Goal: Check status: Check status

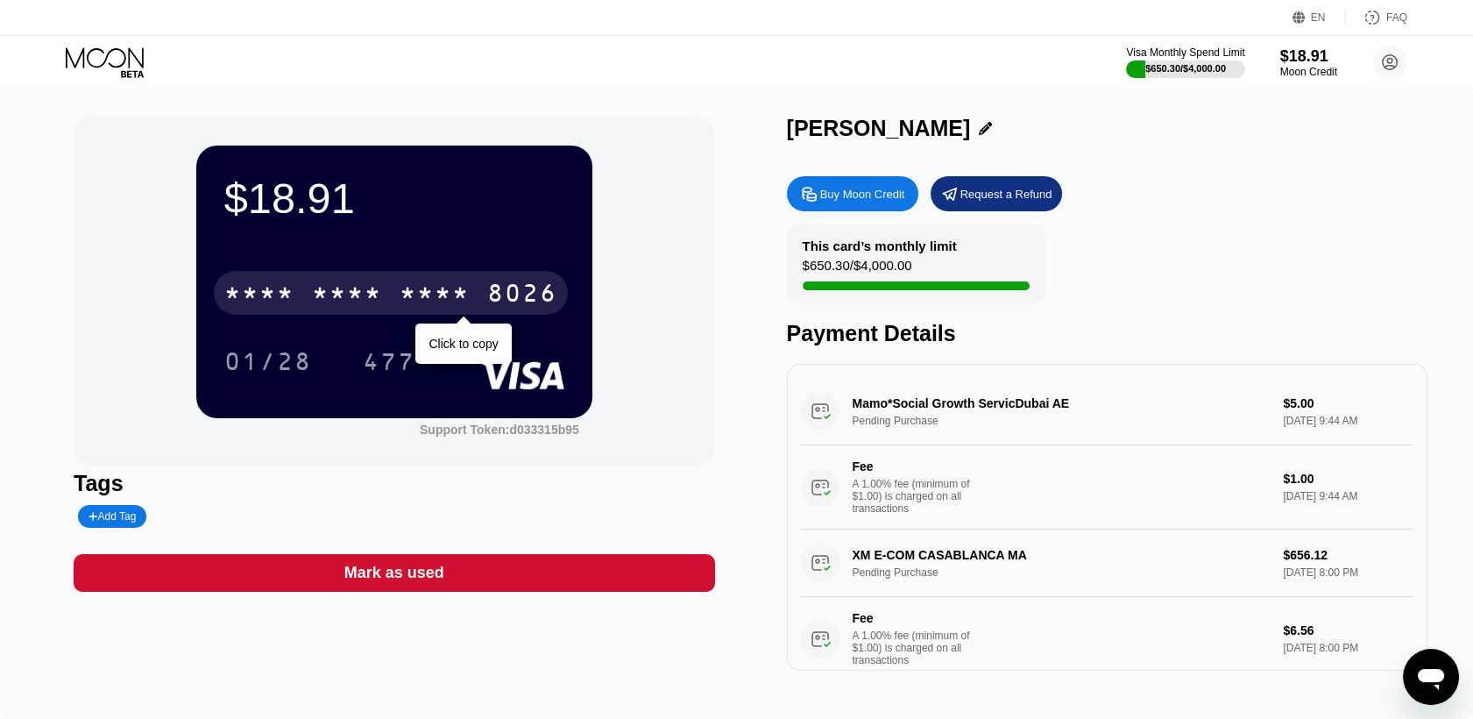
click at [430, 278] on div "* * * * * * * * * * * * 8026" at bounding box center [391, 293] width 354 height 44
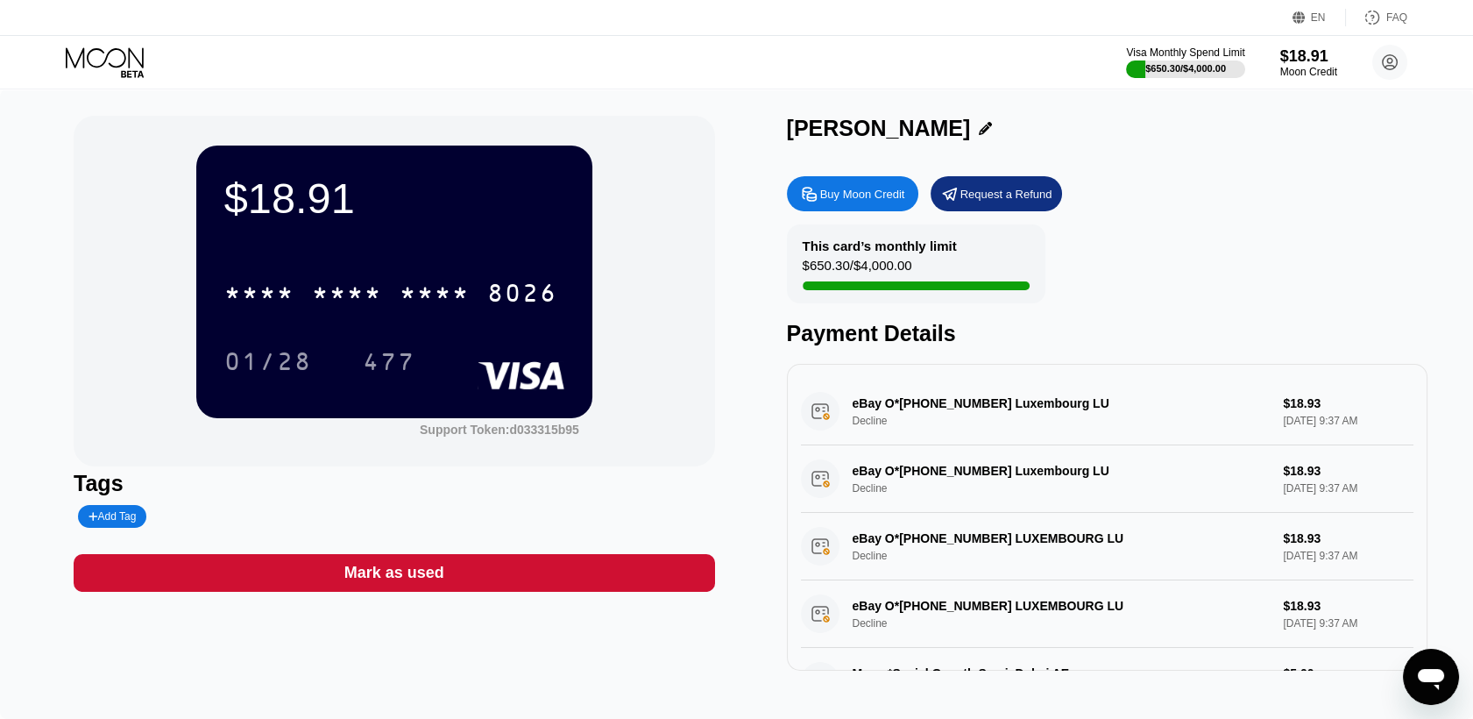
click at [688, 296] on div "$18.91 * * * * * * * * * * * * 8026 01/28 477 Support Token: d033315b95" at bounding box center [394, 291] width 641 height 351
